Goal: Task Accomplishment & Management: Complete application form

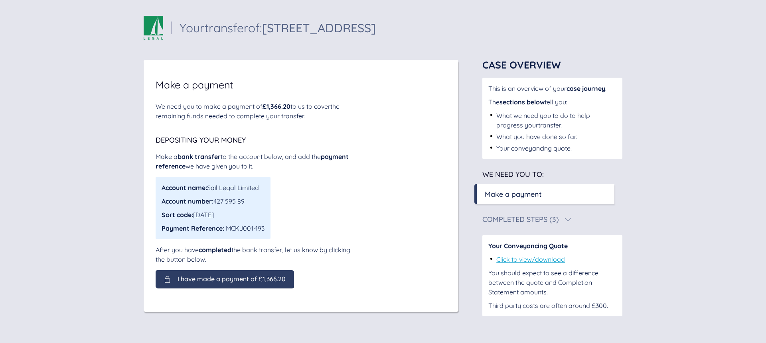
click at [378, 211] on div "We need you to make a payment of £1,366.20 to us to cover the remaining funds n…" at bounding box center [301, 195] width 291 height 187
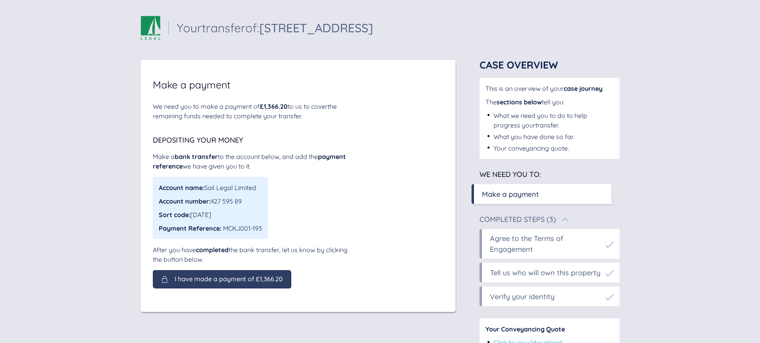
click at [541, 216] on div "Completed Steps (3)" at bounding box center [517, 219] width 77 height 7
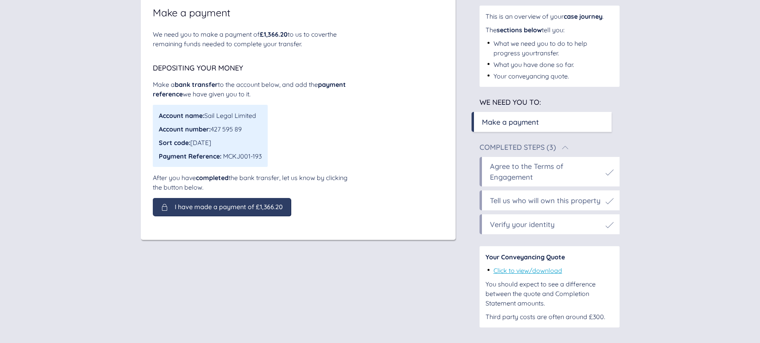
scroll to position [73, 0]
click at [529, 269] on link "Click to view/download" at bounding box center [527, 270] width 69 height 8
click at [304, 134] on div "Account name: Sail Legal Limited Account number: 427 595 89 Sort code: [DATE] P…" at bounding box center [252, 135] width 199 height 62
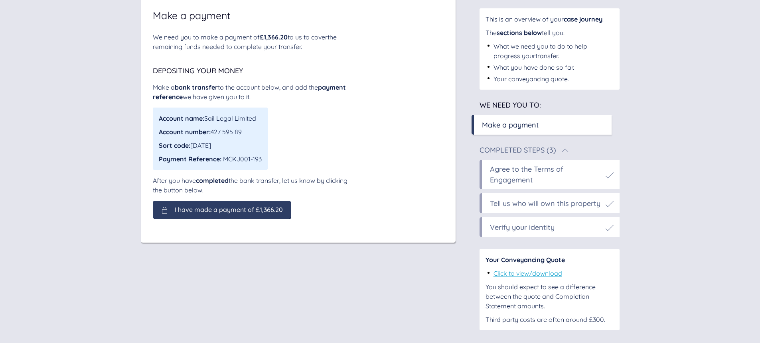
click at [355, 140] on div "We need you to make a payment of £1,366.20 to us to cover the remaining funds n…" at bounding box center [298, 125] width 291 height 187
click at [333, 159] on div "Account name: Sail Legal Limited Account number: 427 595 89 Sort code: [DATE] P…" at bounding box center [252, 139] width 199 height 62
click at [209, 211] on span "I have made a payment of £1,366.20" at bounding box center [229, 209] width 108 height 7
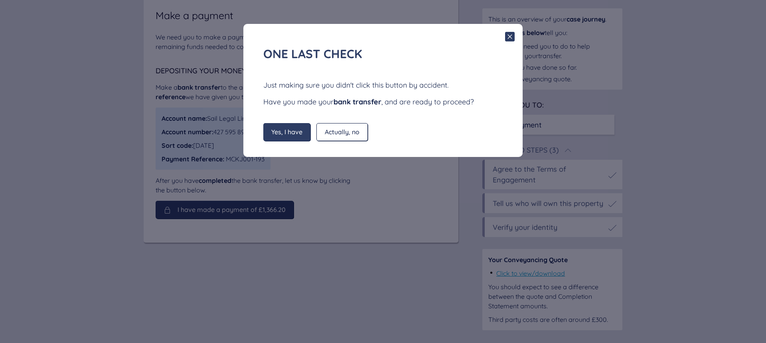
click at [284, 140] on div "Yes, I have" at bounding box center [286, 132] width 47 height 18
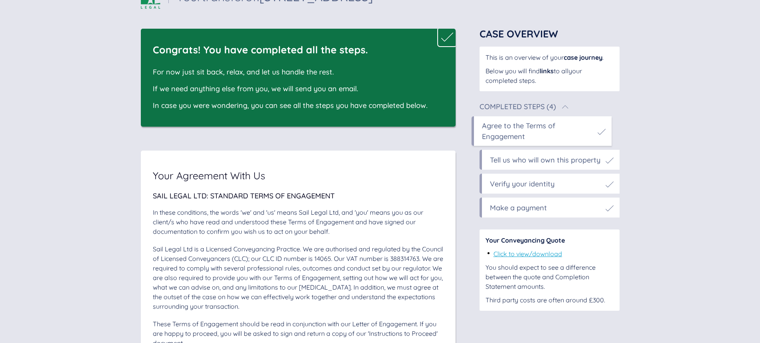
scroll to position [0, 0]
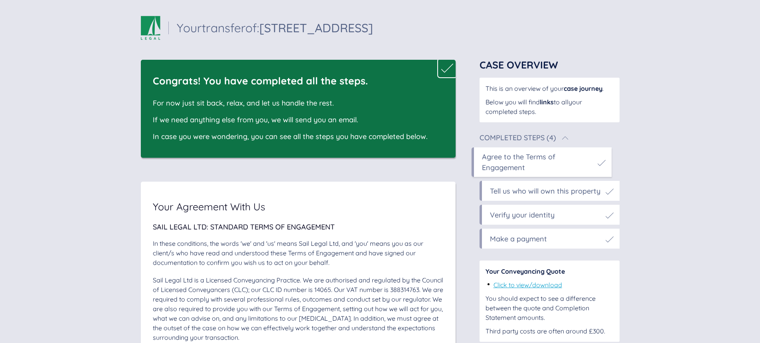
drag, startPoint x: 256, startPoint y: 193, endPoint x: 256, endPoint y: 186, distance: 7.2
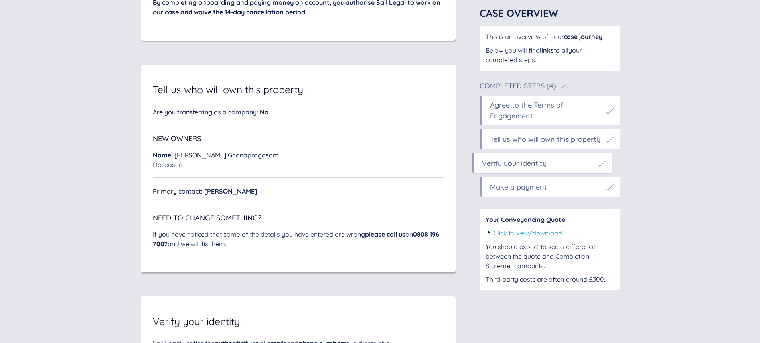
scroll to position [3483, 0]
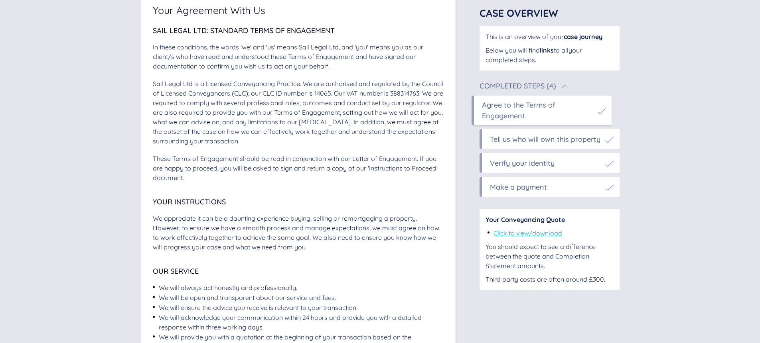
scroll to position [327, 0]
